Goal: Task Accomplishment & Management: Manage account settings

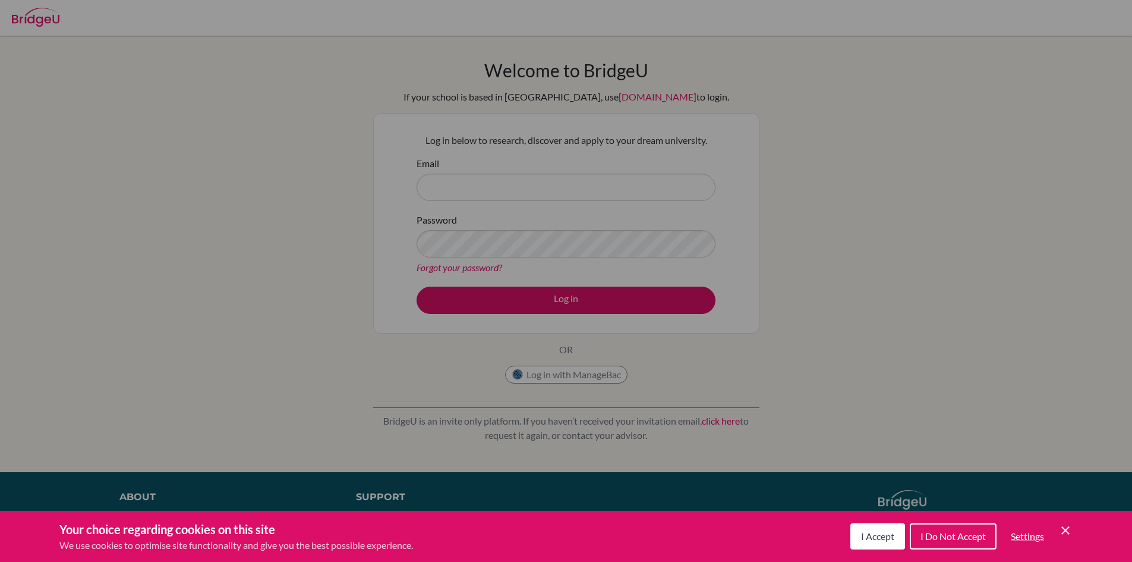
click at [864, 546] on button "I Accept" at bounding box center [877, 536] width 55 height 26
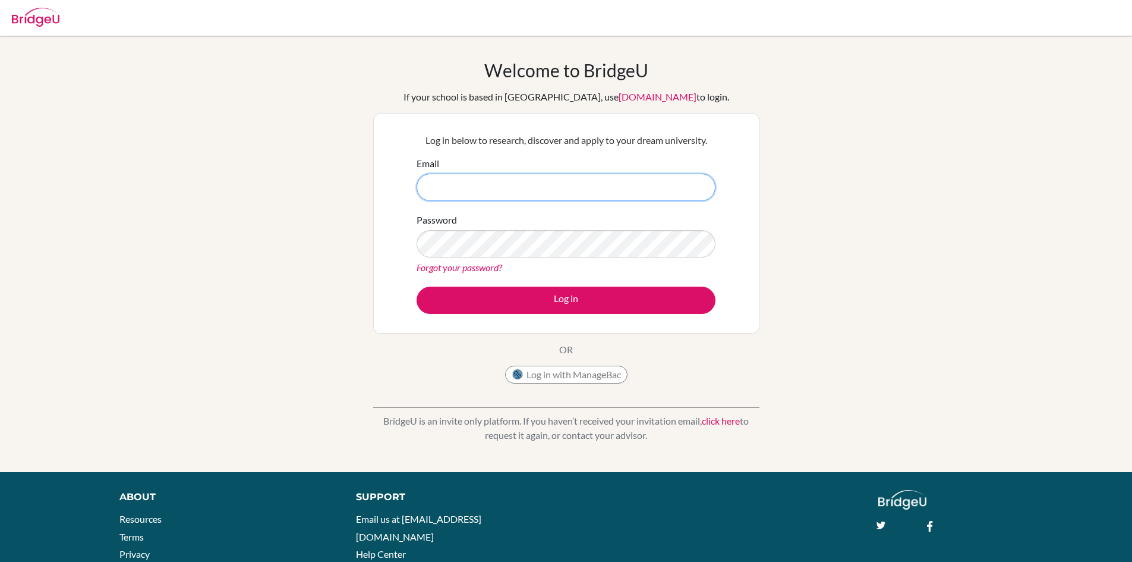
click at [487, 178] on input "Email" at bounding box center [566, 187] width 299 height 27
type input "P"
type input "[EMAIL_ADDRESS][DOMAIN_NAME]"
click at [464, 268] on link "Forgot your password?" at bounding box center [460, 266] width 86 height 11
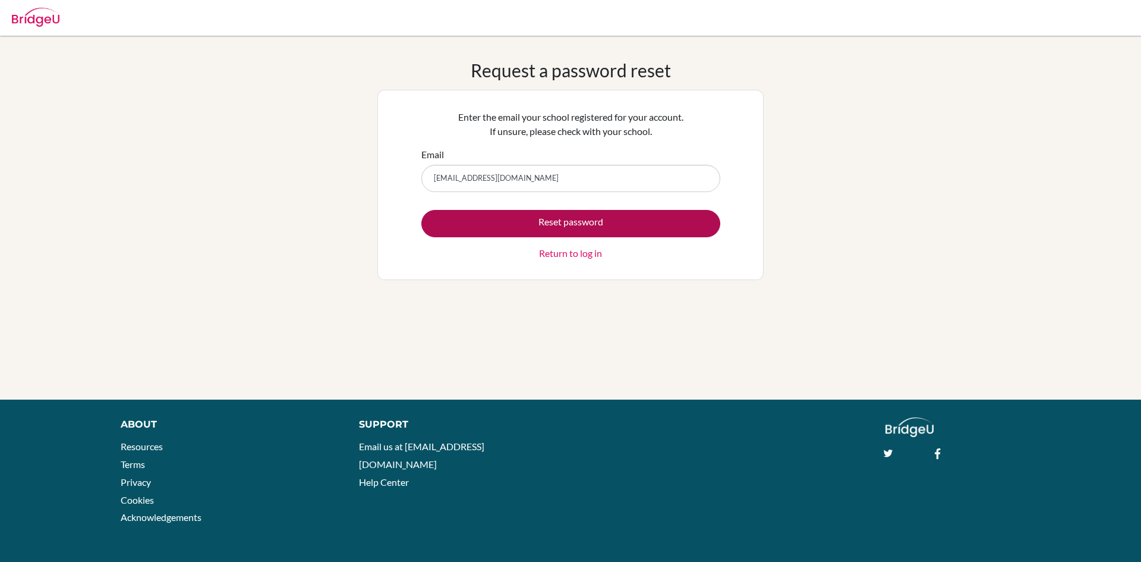
type input "[EMAIL_ADDRESS][DOMAIN_NAME]"
click at [490, 231] on button "Reset password" at bounding box center [570, 223] width 299 height 27
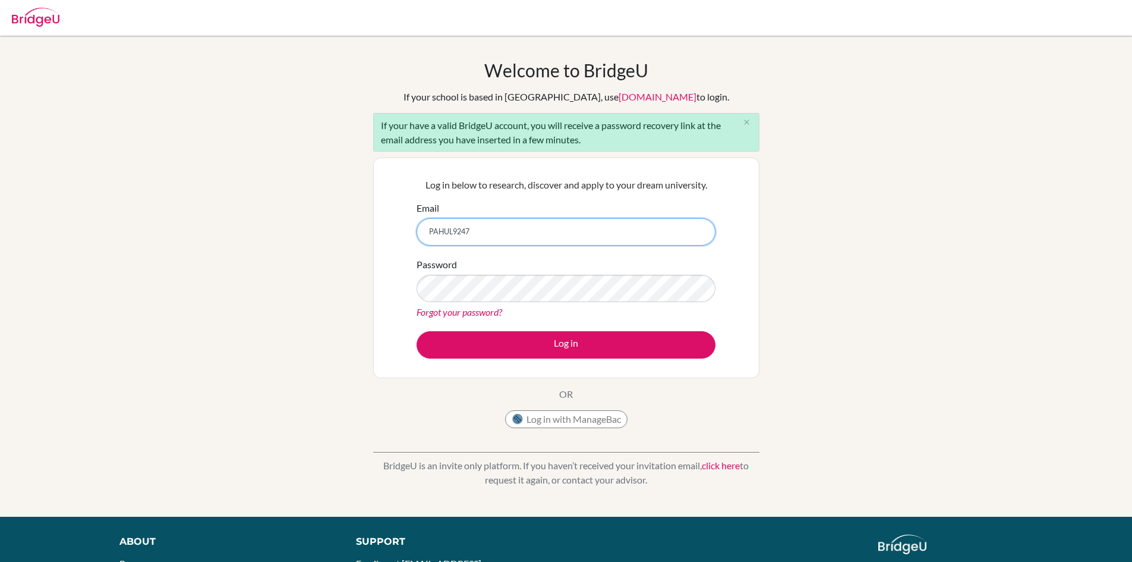
type input "[EMAIL_ADDRESS][DOMAIN_NAME]"
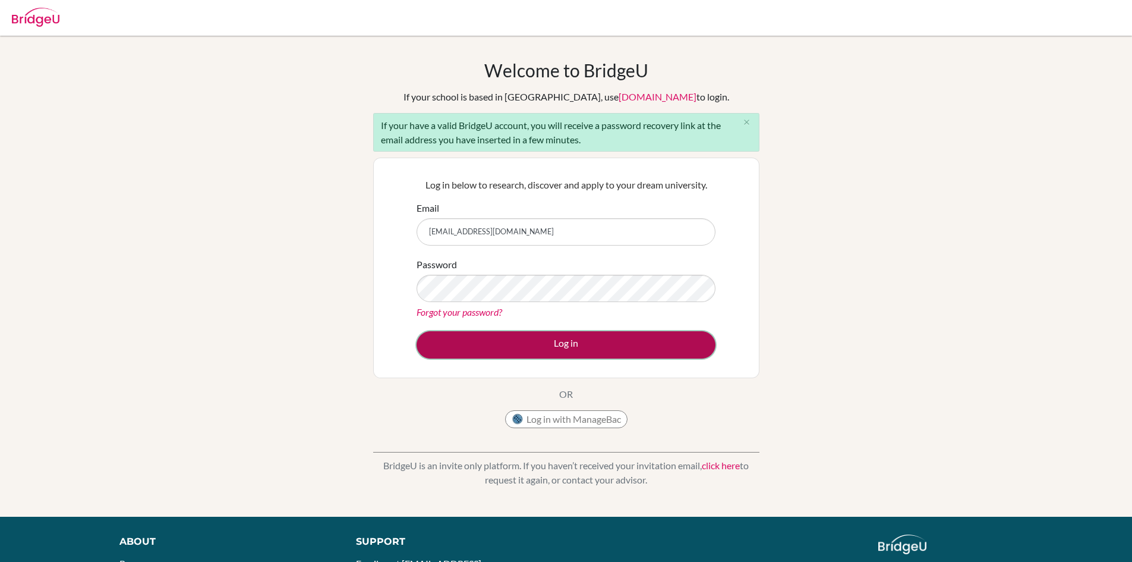
click at [553, 341] on button "Log in" at bounding box center [566, 344] width 299 height 27
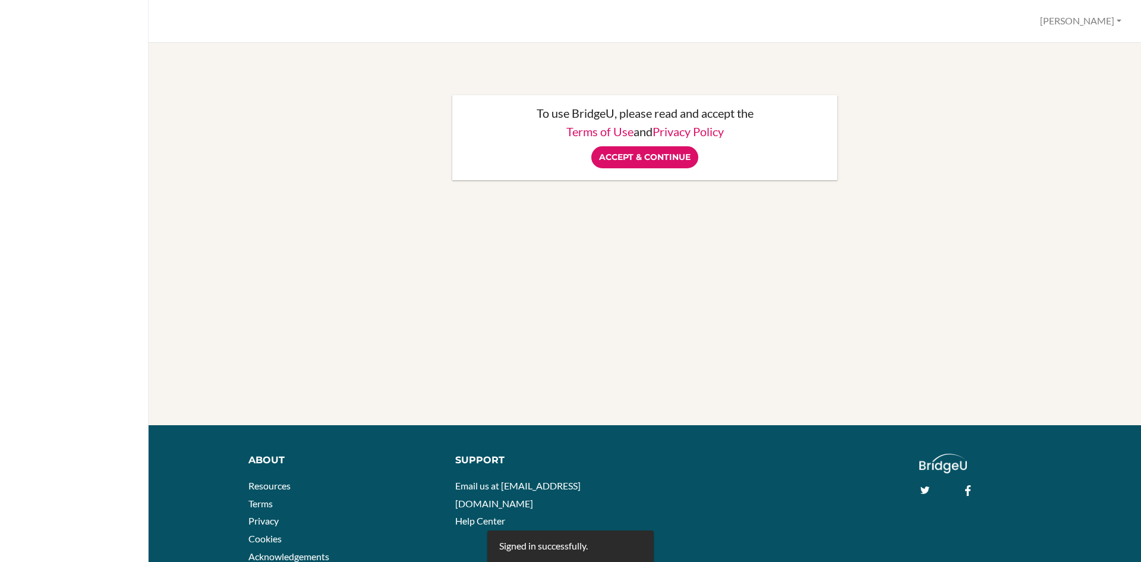
click at [667, 156] on input "Accept & Continue" at bounding box center [644, 157] width 107 height 22
